Goal: Navigation & Orientation: Find specific page/section

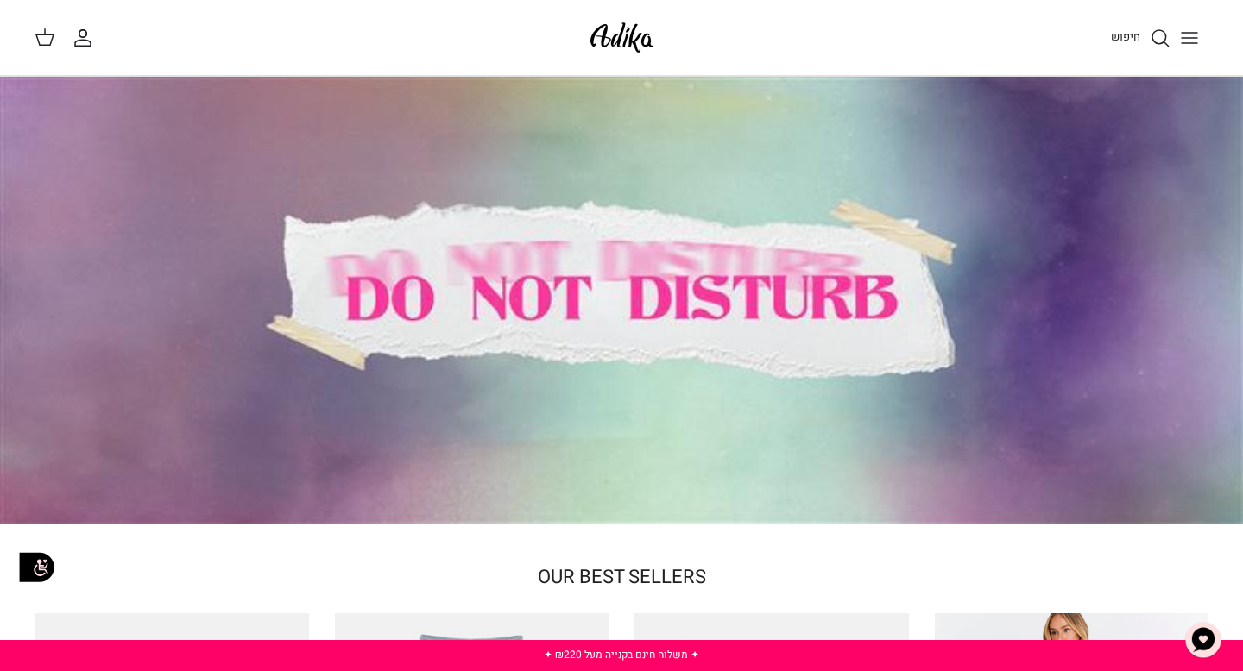
click at [1195, 39] on icon "Toggle menu" at bounding box center [1189, 38] width 21 height 21
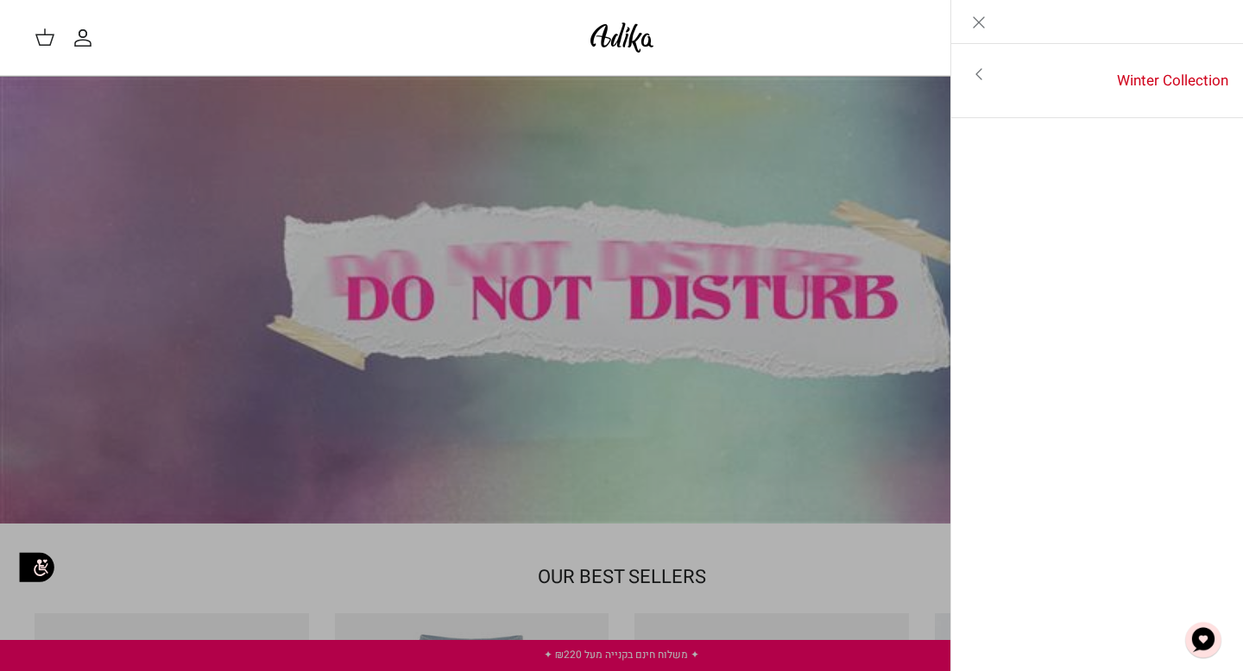
click at [980, 23] on line "Close" at bounding box center [979, 22] width 10 height 10
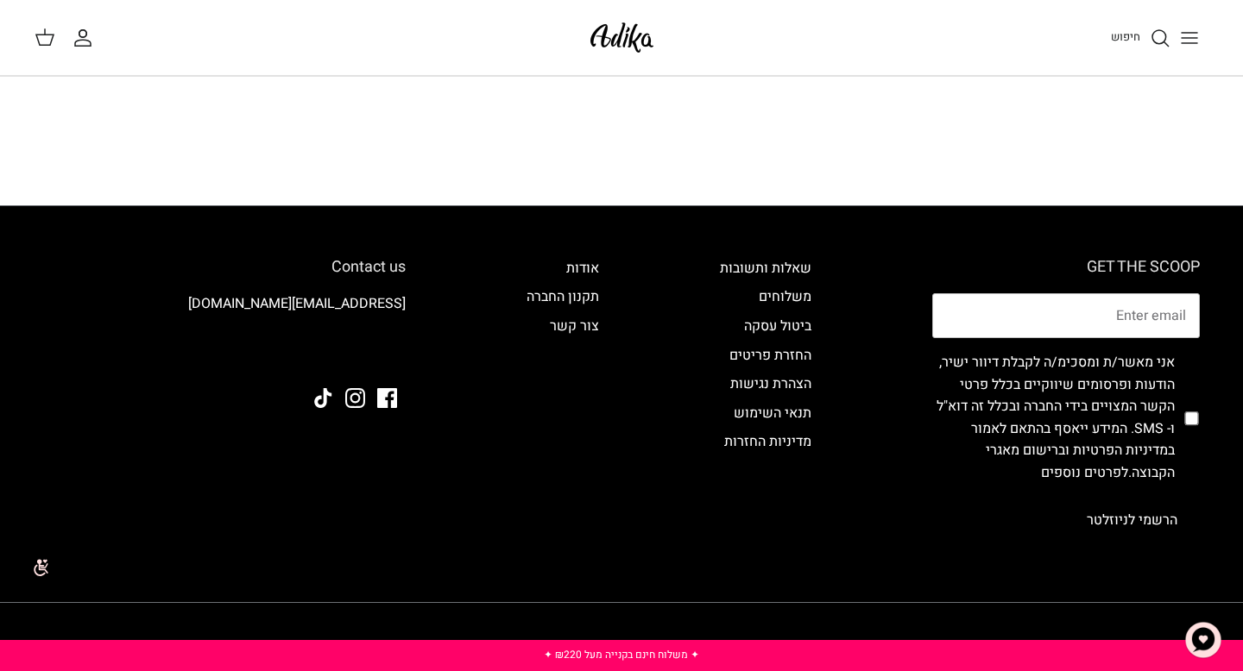
scroll to position [1523, 0]
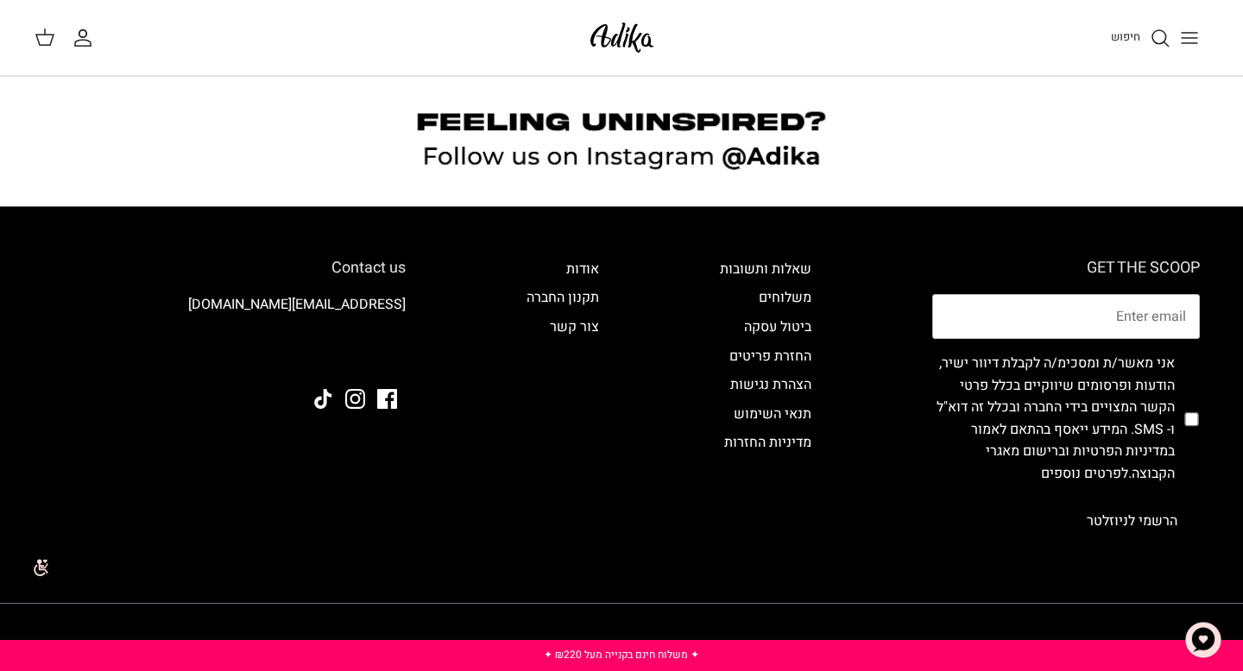
click at [1203, 645] on img "צ'אט" at bounding box center [1203, 641] width 52 height 52
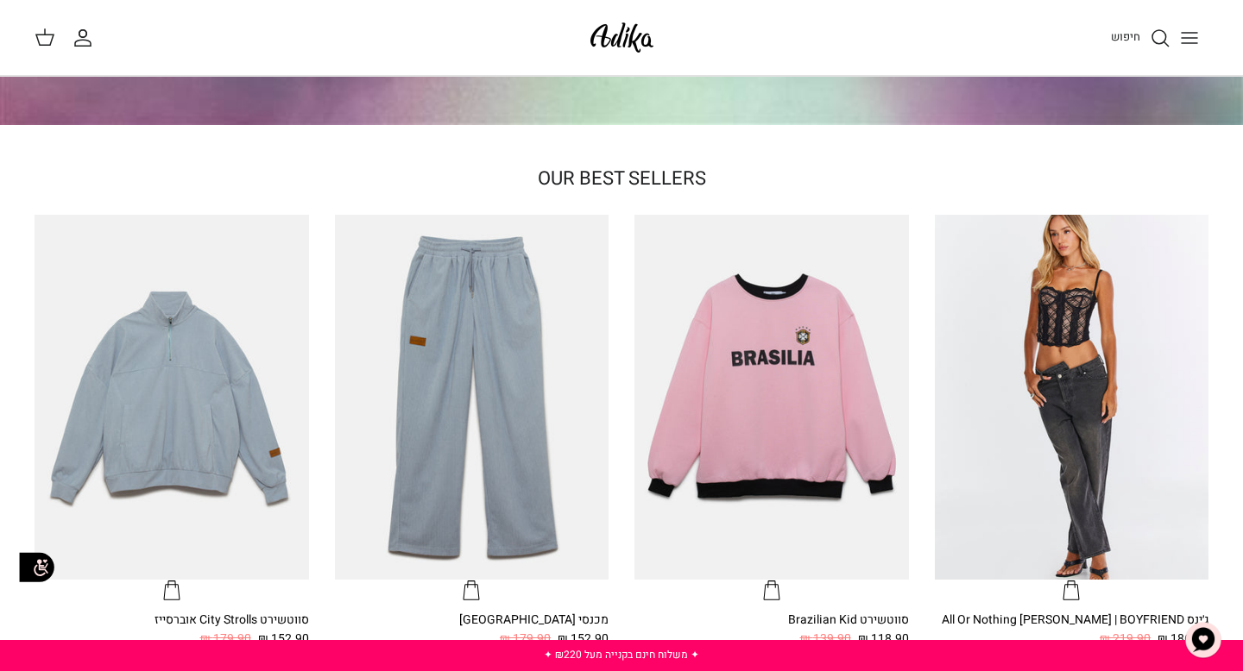
scroll to position [0, 0]
